Goal: Task Accomplishment & Management: Manage account settings

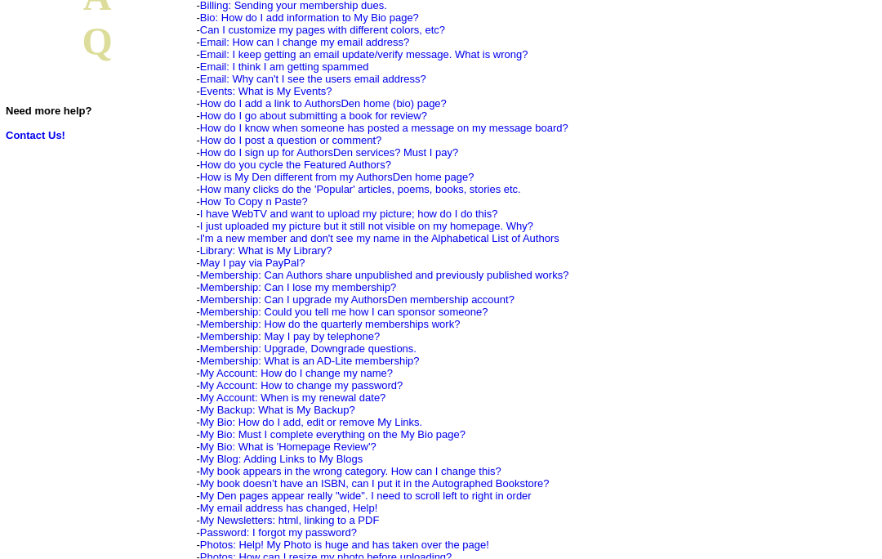
scroll to position [247, 0]
click at [42, 128] on link "Contact Us!" at bounding box center [36, 134] width 60 height 12
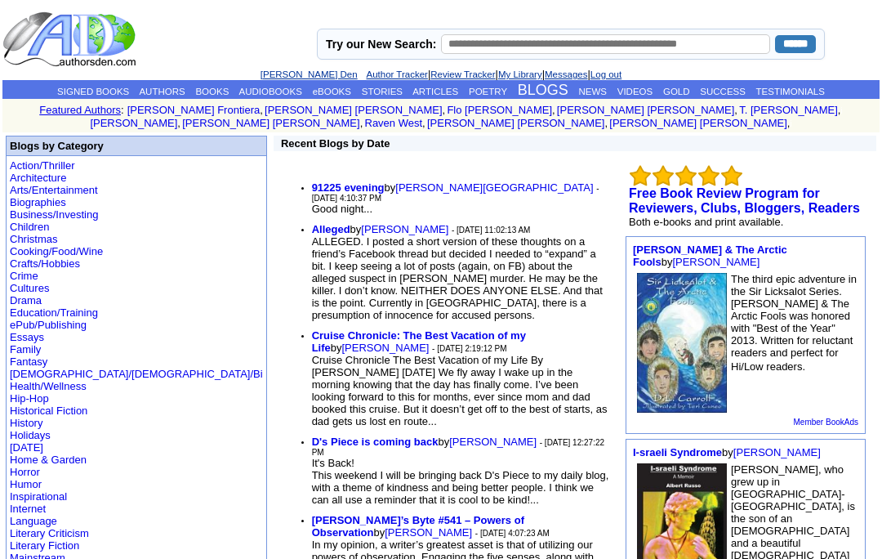
click at [312, 223] on b "Alleged" at bounding box center [331, 229] width 38 height 12
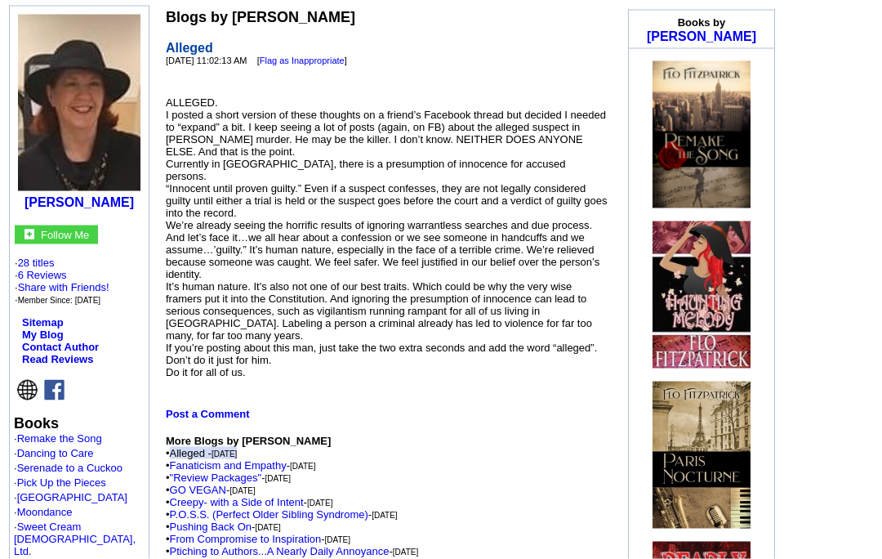
scroll to position [211, 0]
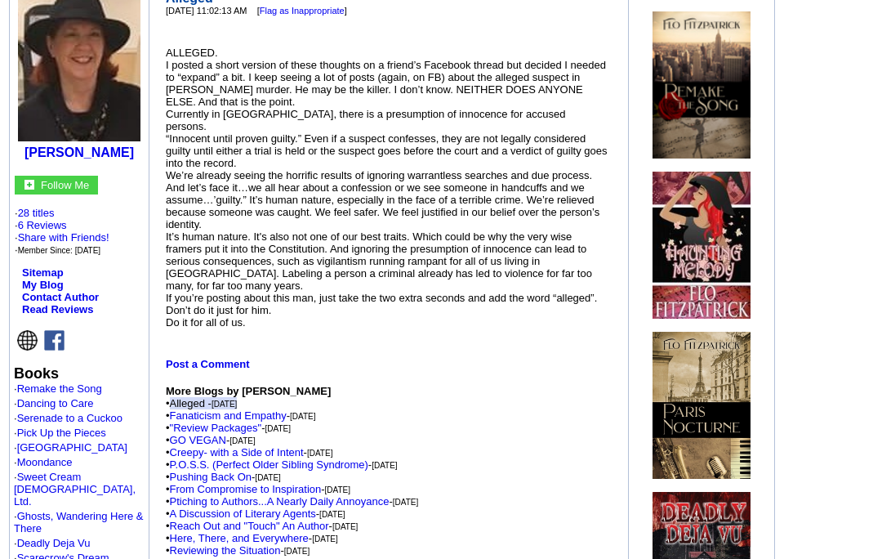
click at [264, 417] on link "Fanaticism and Empathy" at bounding box center [228, 415] width 117 height 12
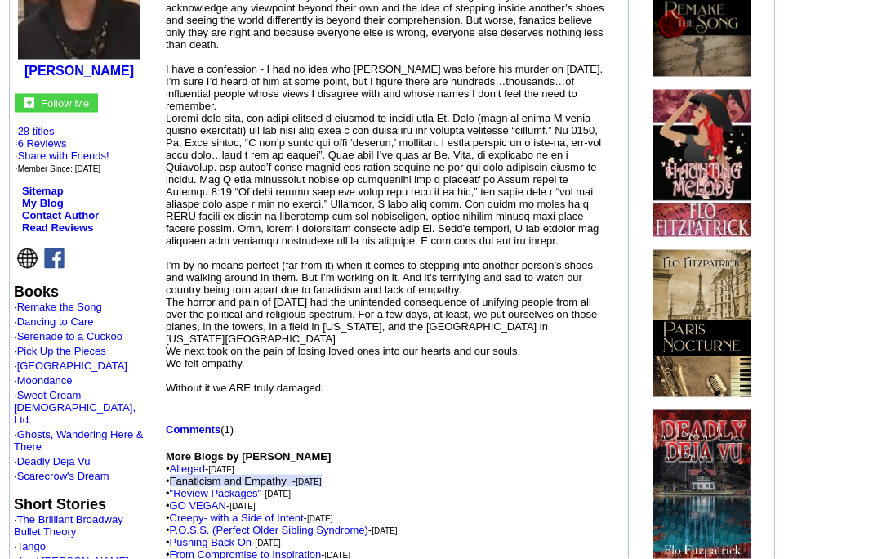
scroll to position [293, 0]
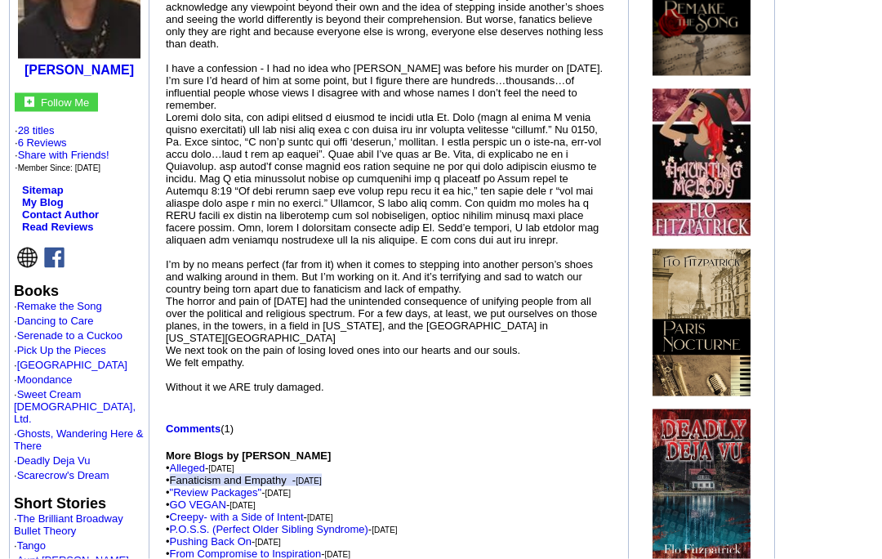
click at [212, 429] on link "Comments" at bounding box center [193, 428] width 55 height 12
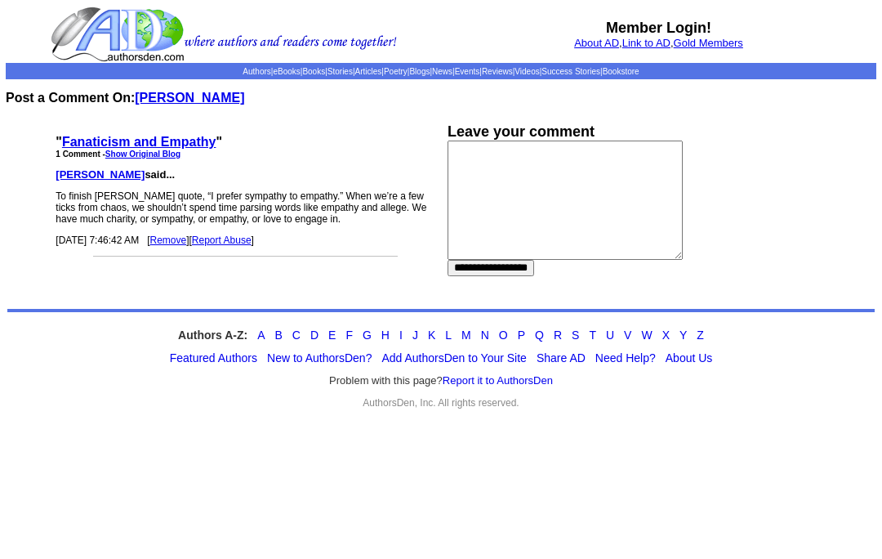
click at [243, 74] on link "Authors" at bounding box center [257, 71] width 28 height 9
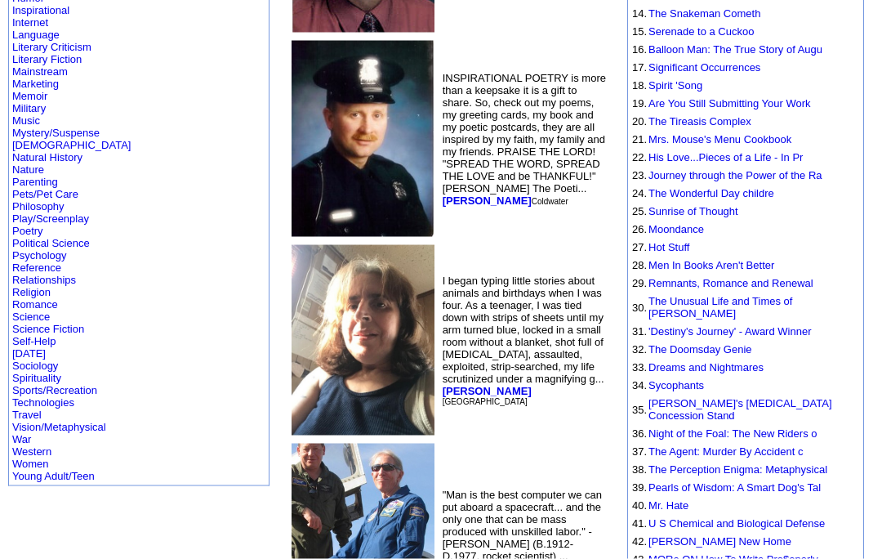
scroll to position [501, 0]
click at [45, 297] on link "Religion" at bounding box center [31, 291] width 38 height 12
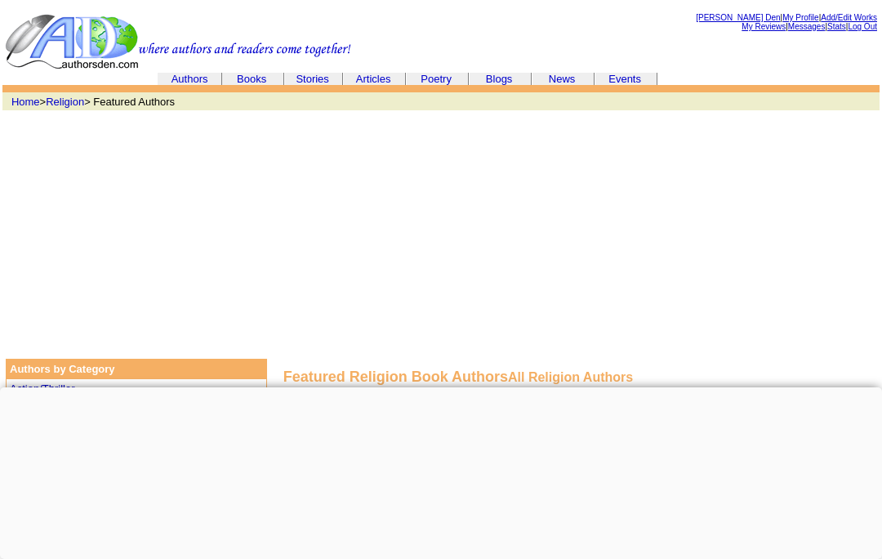
click at [381, 78] on link "Articles" at bounding box center [373, 79] width 35 height 12
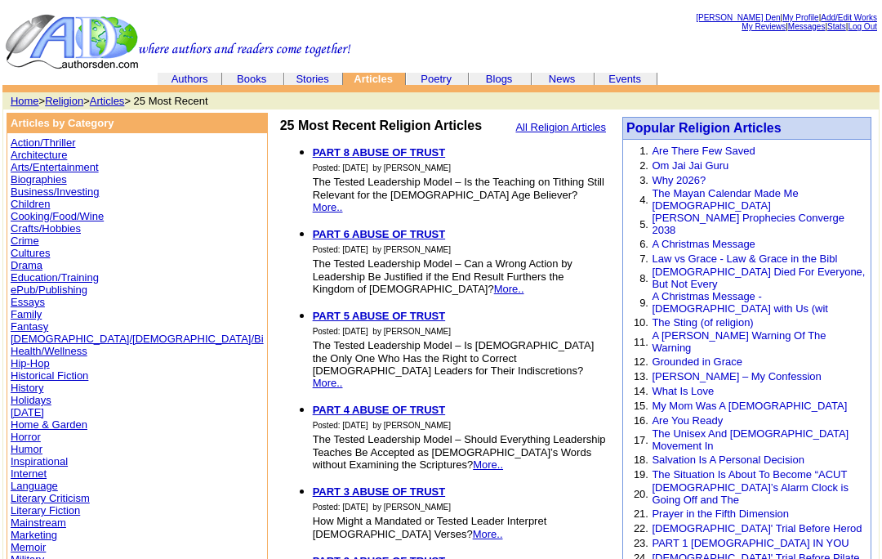
click at [721, 14] on link "[PERSON_NAME] Den" at bounding box center [738, 17] width 84 height 9
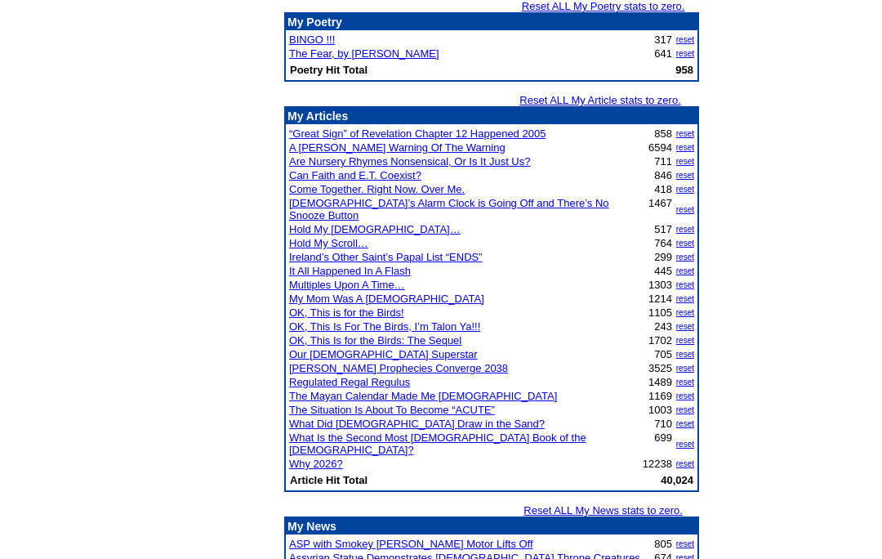
scroll to position [327, 0]
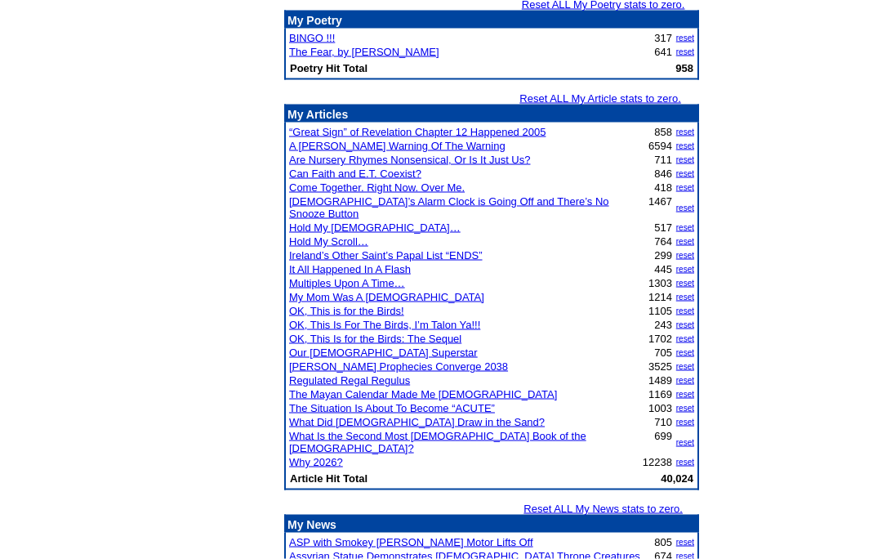
click at [430, 152] on link "A [PERSON_NAME] Warning Of The Warning" at bounding box center [397, 146] width 216 height 12
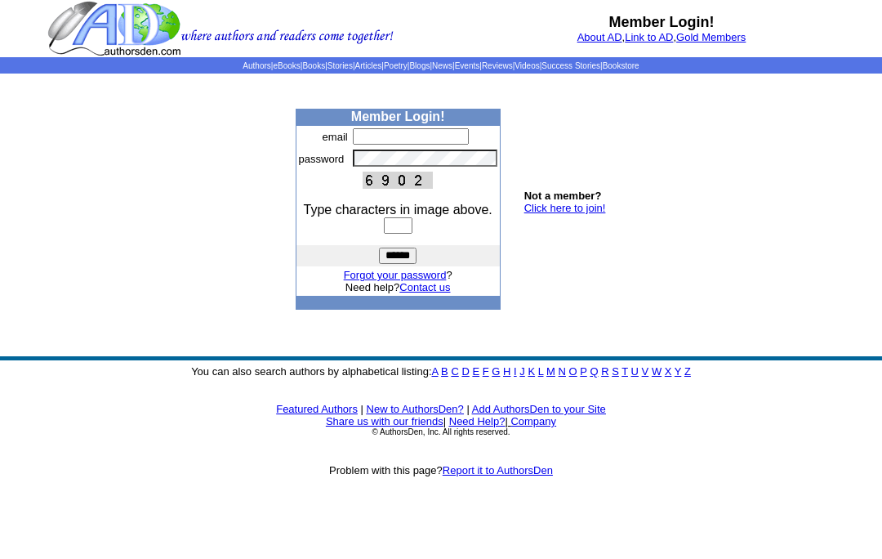
click at [438, 145] on input "text" at bounding box center [411, 136] width 116 height 16
type input "**********"
click at [407, 234] on input "text" at bounding box center [398, 225] width 29 height 16
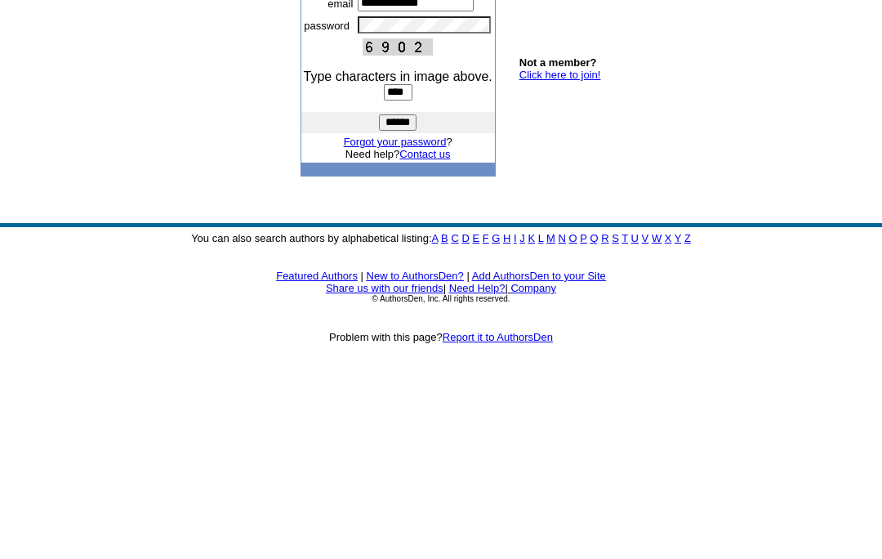
type input "****"
click at [398, 247] on input "******" at bounding box center [398, 255] width 38 height 16
